Goal: Book appointment/travel/reservation

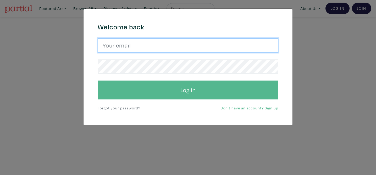
type input "mekayladionne@me.com"
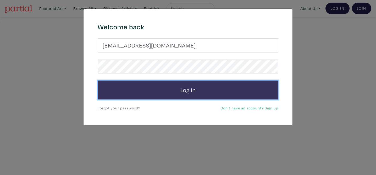
click at [150, 90] on button "Log In" at bounding box center [188, 89] width 181 height 19
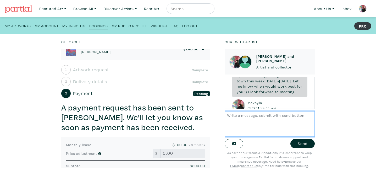
scroll to position [54, 0]
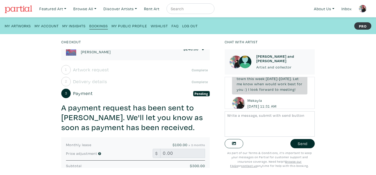
click at [285, 56] on h6 "[PERSON_NAME] and [PERSON_NAME]" at bounding box center [284, 58] width 54 height 9
